Goal: Find contact information: Find contact information

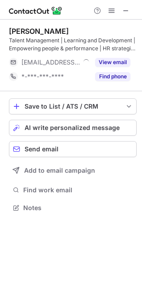
scroll to position [202, 142]
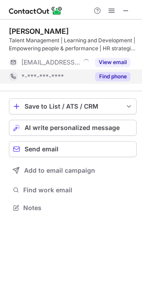
click at [108, 82] on div "Find phone" at bounding box center [110, 77] width 41 height 14
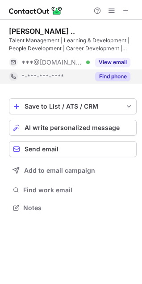
click at [87, 78] on div "*-***-***-****" at bounding box center [55, 77] width 68 height 8
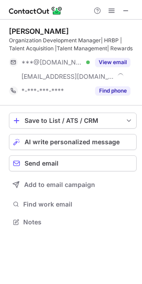
scroll to position [216, 142]
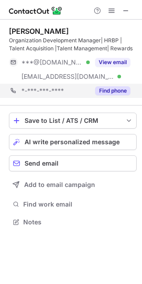
click at [130, 87] on div "*-***-***-**** Find phone" at bounding box center [73, 91] width 128 height 14
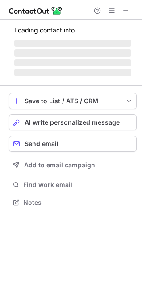
scroll to position [202, 142]
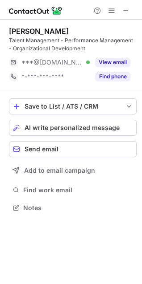
scroll to position [202, 142]
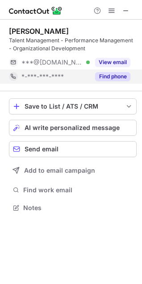
click at [127, 76] on button "Find phone" at bounding box center [112, 76] width 35 height 9
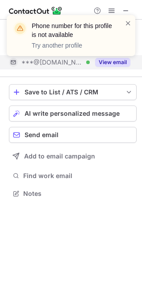
scroll to position [187, 142]
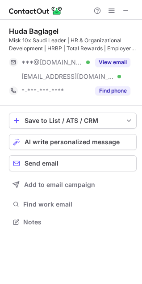
scroll to position [216, 142]
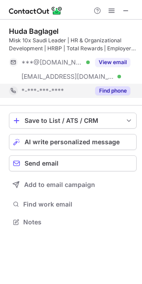
click at [81, 90] on div "*-***-***-****" at bounding box center [55, 91] width 68 height 8
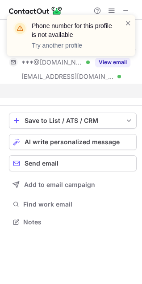
scroll to position [4, 4]
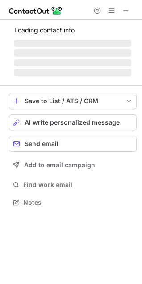
scroll to position [202, 142]
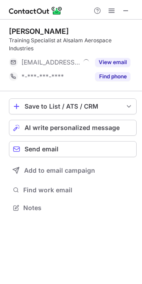
click at [58, 76] on span "*-***-***-****" at bounding box center [42, 77] width 42 height 8
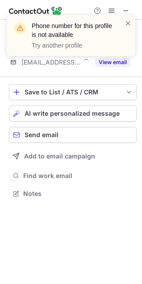
scroll to position [187, 142]
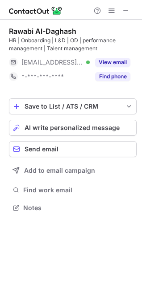
scroll to position [202, 142]
click at [74, 97] on div "Save to List / ATS / CRM List Select Lever Connect Greenhouse Connect Salesforc…" at bounding box center [73, 156] width 128 height 130
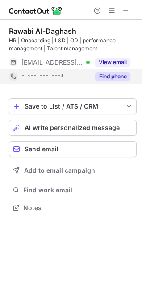
click at [80, 82] on div "*-***-***-****" at bounding box center [49, 77] width 81 height 14
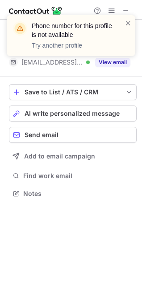
scroll to position [187, 142]
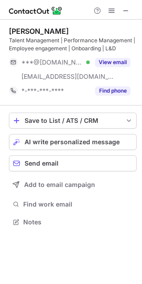
scroll to position [216, 142]
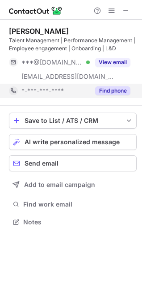
click at [80, 84] on div "*-***-***-****" at bounding box center [49, 91] width 81 height 14
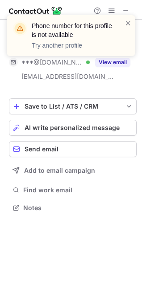
scroll to position [4, 4]
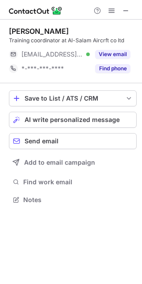
scroll to position [194, 142]
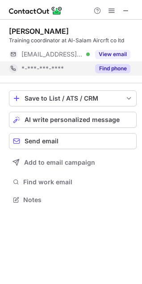
click at [104, 69] on button "Find phone" at bounding box center [112, 68] width 35 height 9
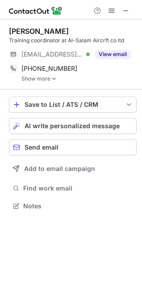
scroll to position [200, 142]
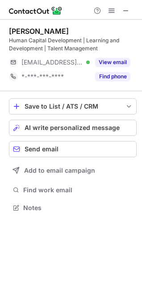
scroll to position [202, 142]
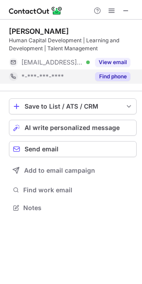
click at [84, 74] on div "*-***-***-****" at bounding box center [55, 77] width 68 height 8
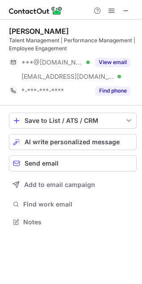
scroll to position [216, 142]
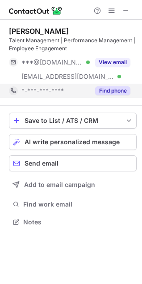
click at [92, 86] on div "Find phone" at bounding box center [110, 91] width 41 height 14
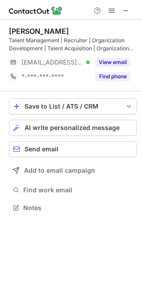
scroll to position [202, 142]
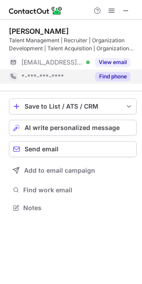
click at [106, 78] on button "Find phone" at bounding box center [112, 76] width 35 height 9
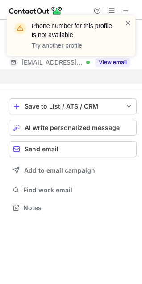
scroll to position [187, 142]
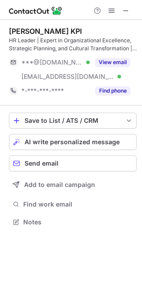
scroll to position [216, 142]
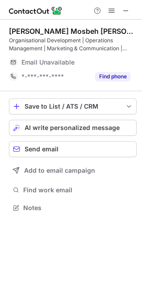
scroll to position [202, 142]
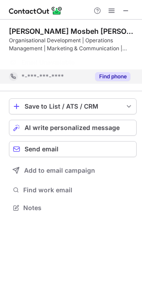
click at [99, 77] on div "[PERSON_NAME] Mosbeh [PERSON_NAME] Organisational Development | Operations Mana…" at bounding box center [71, 121] width 142 height 202
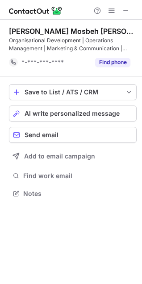
scroll to position [187, 142]
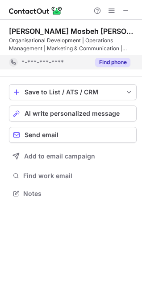
click at [116, 65] on button "Find phone" at bounding box center [112, 62] width 35 height 9
